Goal: Task Accomplishment & Management: Use online tool/utility

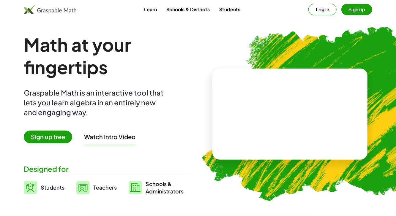
click at [356, 10] on button "Sign up" at bounding box center [356, 9] width 31 height 11
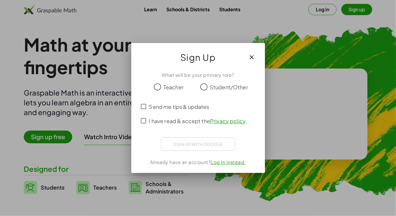
click at [251, 58] on icon "button" at bounding box center [251, 57] width 7 height 7
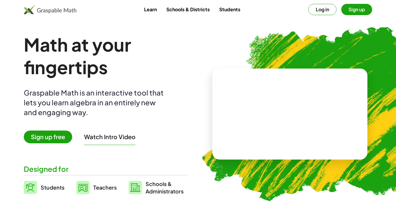
click at [324, 12] on button "Log in" at bounding box center [322, 9] width 28 height 11
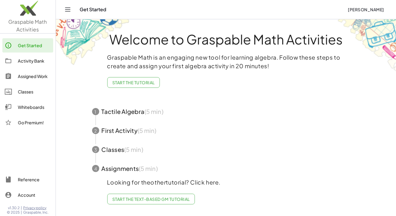
click at [35, 63] on div "Activity Bank" at bounding box center [34, 60] width 33 height 7
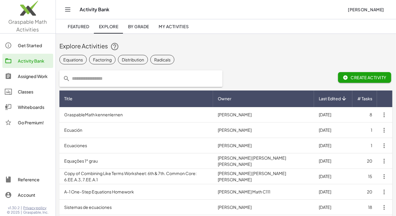
click at [67, 8] on icon "Toggle navigation" at bounding box center [67, 9] width 7 height 7
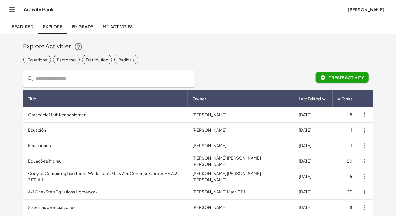
click at [352, 77] on span "Create Activity" at bounding box center [342, 77] width 44 height 5
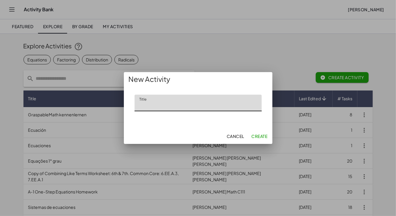
click at [237, 135] on span "Cancel" at bounding box center [235, 136] width 18 height 5
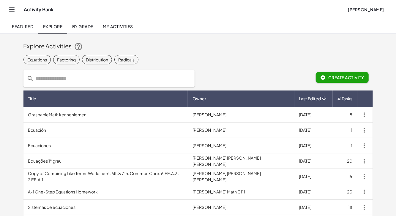
click at [10, 8] on icon "Toggle navigation" at bounding box center [11, 10] width 5 height 4
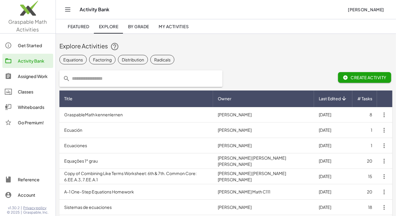
click at [38, 77] on div "Assigned Work" at bounding box center [34, 76] width 33 height 7
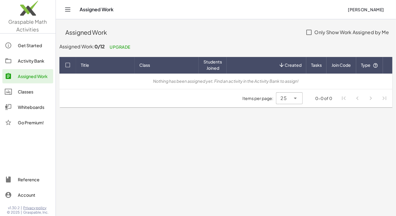
click at [31, 91] on div "Classes" at bounding box center [34, 91] width 33 height 7
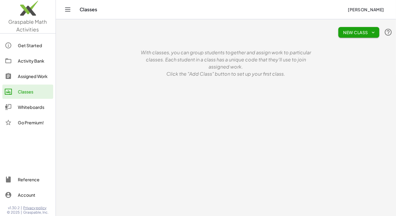
click at [34, 110] on div "Whiteboards" at bounding box center [34, 107] width 33 height 7
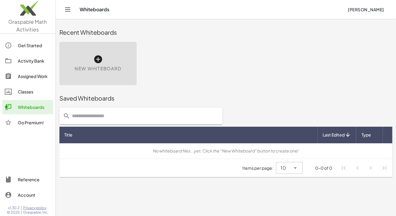
click at [101, 64] on icon at bounding box center [97, 59] width 9 height 9
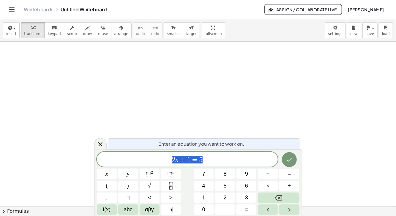
click at [285, 196] on button "Backspace" at bounding box center [278, 198] width 41 height 10
click at [284, 195] on button "Backspace" at bounding box center [278, 198] width 41 height 10
click at [283, 196] on button "Backspace" at bounding box center [278, 198] width 41 height 10
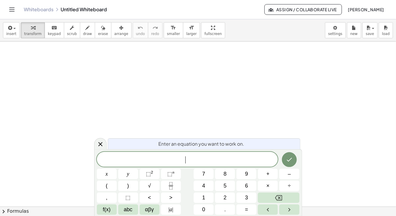
click at [283, 197] on button "Backspace" at bounding box center [278, 198] width 41 height 10
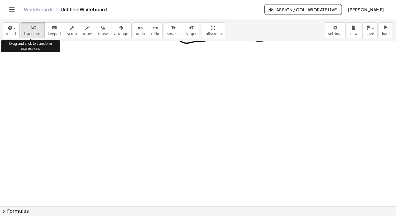
scroll to position [132, 0]
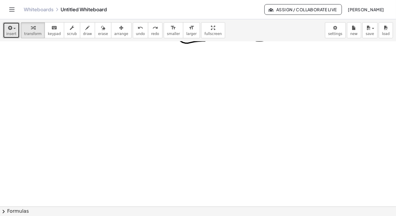
click at [11, 29] on icon "button" at bounding box center [9, 27] width 5 height 7
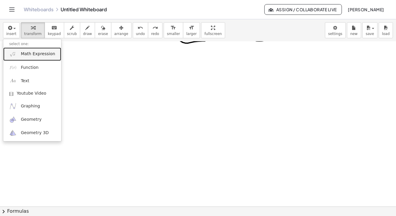
click at [33, 53] on span "Math Expression" at bounding box center [38, 54] width 34 height 6
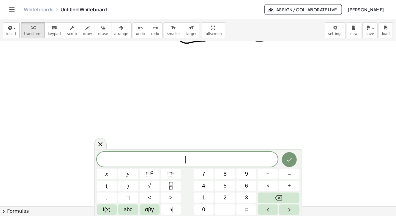
click at [202, 197] on button "1" at bounding box center [204, 198] width 20 height 10
click at [200, 197] on button "0" at bounding box center [204, 210] width 20 height 10
click at [228, 197] on button "." at bounding box center [225, 210] width 20 height 10
click at [247, 197] on span "3" at bounding box center [246, 198] width 3 height 8
click at [229, 197] on button "." at bounding box center [225, 210] width 20 height 10
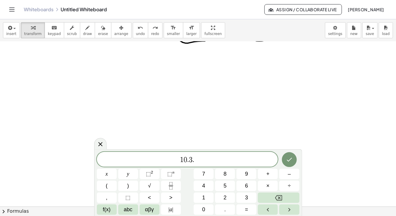
click at [276, 197] on icon "Backspace" at bounding box center [278, 197] width 7 height 5
click at [277, 197] on icon "Backspace" at bounding box center [278, 197] width 7 height 7
click at [276, 195] on icon "Backspace" at bounding box center [278, 197] width 7 height 7
click at [265, 186] on button "×" at bounding box center [268, 186] width 20 height 10
click at [247, 197] on span "3" at bounding box center [246, 198] width 3 height 8
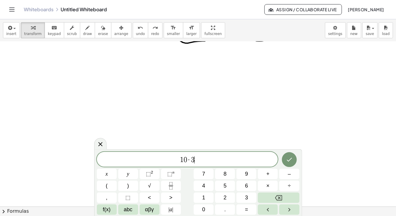
click at [228, 197] on button "." at bounding box center [225, 210] width 20 height 10
click at [245, 189] on button "6" at bounding box center [246, 186] width 20 height 10
click at [287, 158] on icon "Done" at bounding box center [289, 159] width 7 height 7
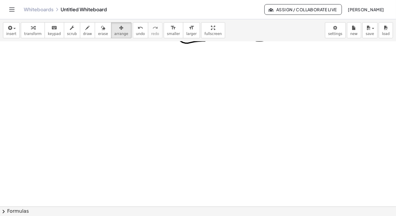
click at [9, 21] on div "insert select one: Math Expression Function Text Youtube Video Graphing Geometr…" at bounding box center [198, 30] width 396 height 22
click at [9, 28] on icon "button" at bounding box center [9, 27] width 5 height 7
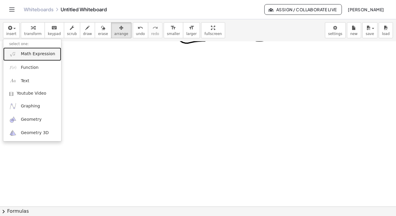
click at [38, 54] on span "Math Expression" at bounding box center [38, 54] width 34 height 6
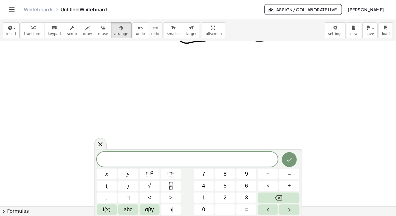
click at [202, 196] on span "1" at bounding box center [203, 198] width 3 height 8
click at [204, 197] on span "0" at bounding box center [203, 210] width 3 height 8
click at [266, 171] on span "+" at bounding box center [267, 174] width 3 height 8
click at [244, 197] on button "3" at bounding box center [246, 198] width 20 height 10
click at [222, 197] on button "." at bounding box center [225, 210] width 20 height 10
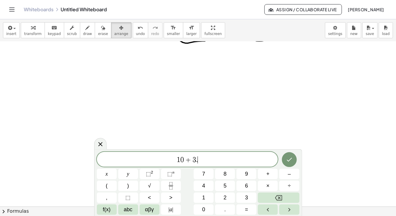
click at [244, 191] on button "6" at bounding box center [246, 186] width 20 height 10
click at [286, 159] on icon "Done" at bounding box center [289, 159] width 7 height 7
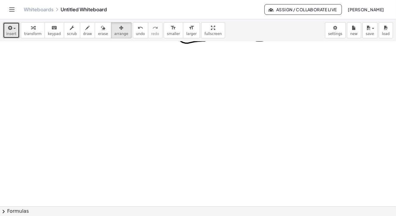
click at [9, 30] on icon "button" at bounding box center [9, 27] width 5 height 7
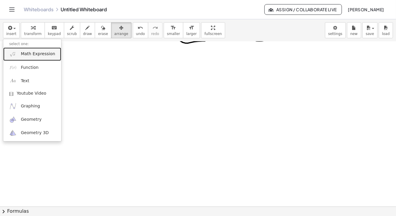
click at [32, 52] on span "Math Expression" at bounding box center [38, 54] width 34 height 6
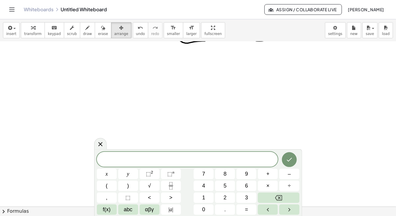
click at [203, 197] on span "1" at bounding box center [203, 198] width 3 height 8
click at [205, 197] on span "0" at bounding box center [203, 210] width 3 height 8
click at [291, 184] on button "÷" at bounding box center [289, 186] width 20 height 10
click at [245, 197] on button "3" at bounding box center [246, 198] width 20 height 10
click at [222, 197] on button "." at bounding box center [225, 210] width 20 height 10
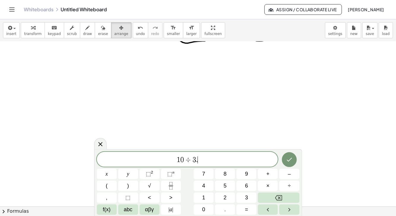
click at [250, 186] on button "6" at bounding box center [246, 186] width 20 height 10
click at [290, 159] on icon "Done" at bounding box center [288, 160] width 5 height 4
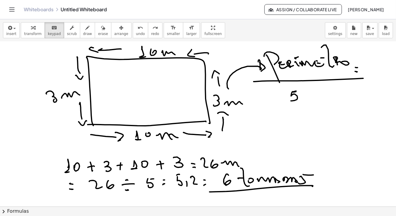
scroll to position [382, 0]
